Goal: Find specific page/section: Find specific page/section

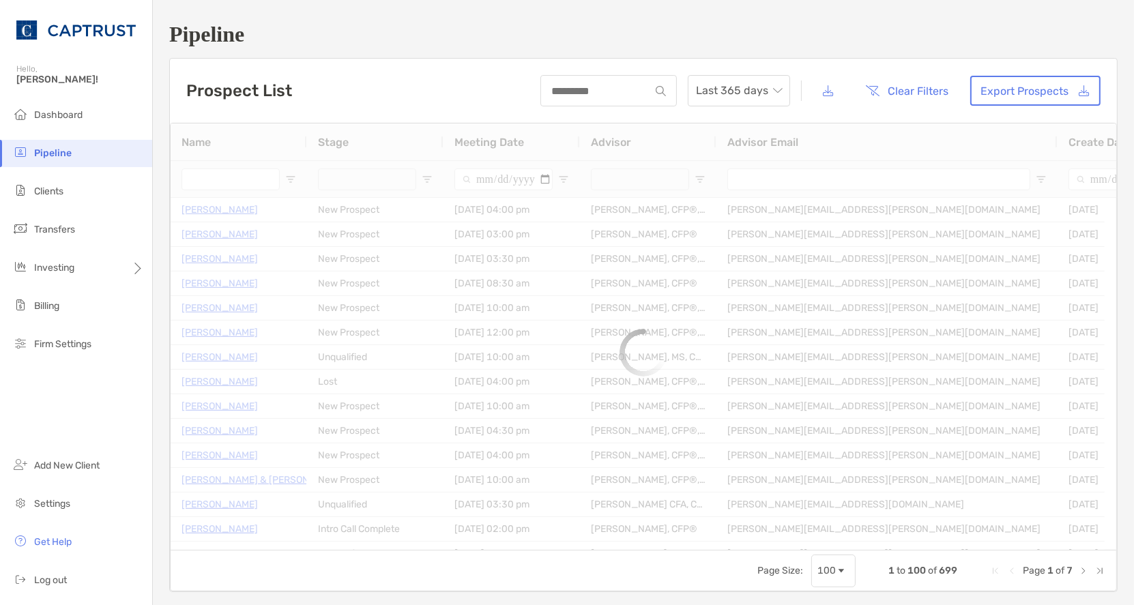
type input "**********"
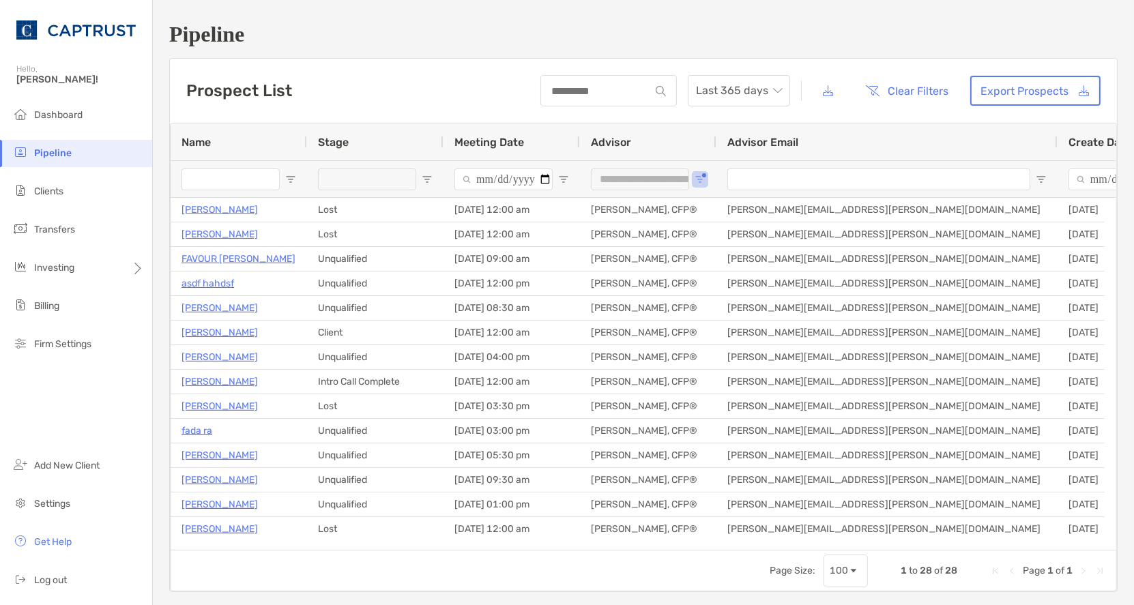
click at [319, 569] on div "Page Size: 100 1 to 28 of 28 Page 1 of 1" at bounding box center [644, 570] width 946 height 41
drag, startPoint x: 378, startPoint y: 79, endPoint x: 328, endPoint y: 121, distance: 64.9
click at [378, 79] on div "Prospect List Last 365 days Clear Filters Export Prospects" at bounding box center [643, 91] width 947 height 64
click at [64, 192] on li "Clients" at bounding box center [76, 191] width 152 height 27
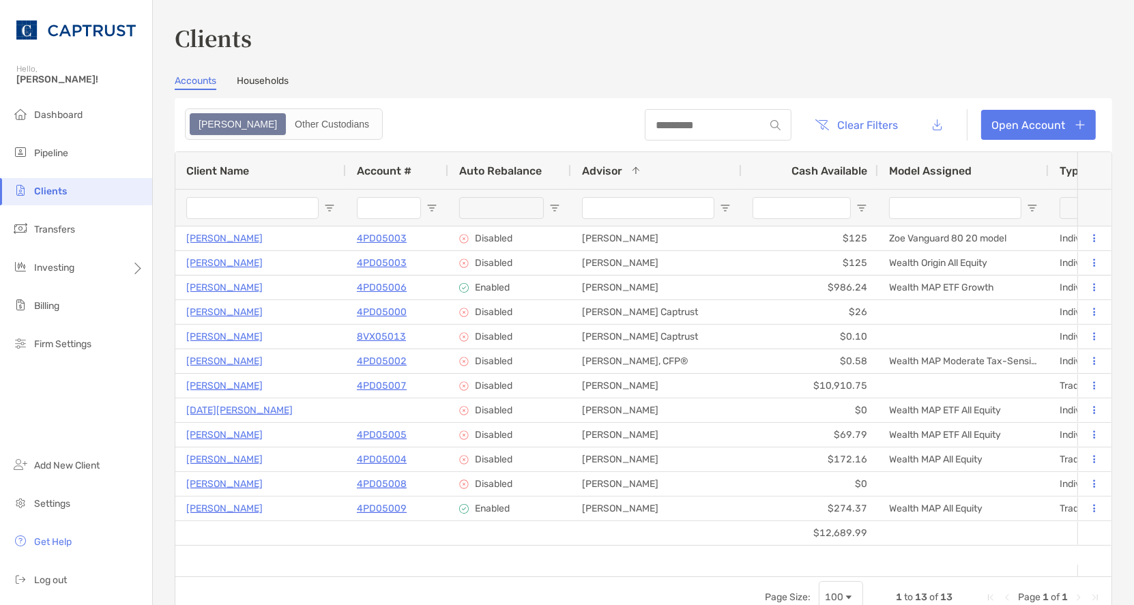
click at [398, 171] on span "Account #" at bounding box center [384, 170] width 55 height 13
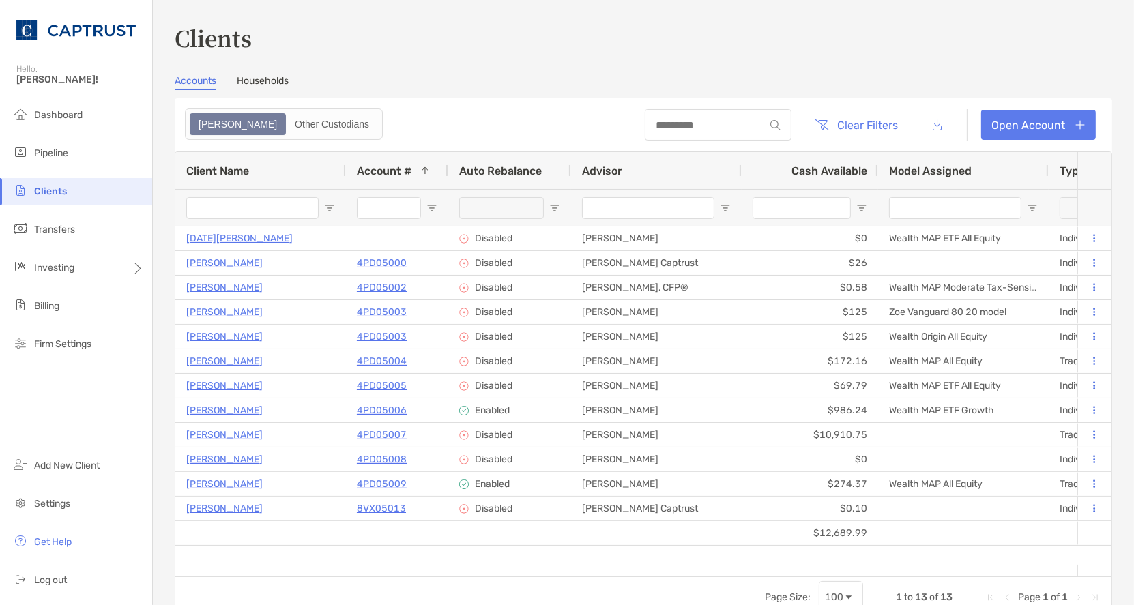
click at [380, 168] on span "Account #" at bounding box center [384, 170] width 55 height 13
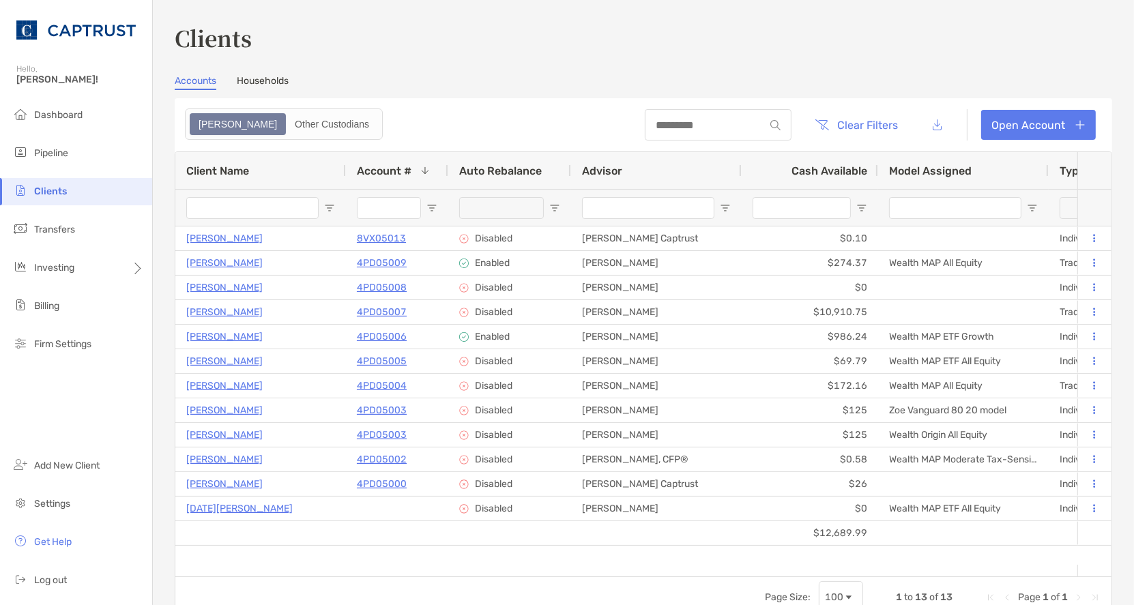
click at [461, 106] on header "Clear Filters Open Account" at bounding box center [643, 124] width 937 height 53
